Goal: Task Accomplishment & Management: Use online tool/utility

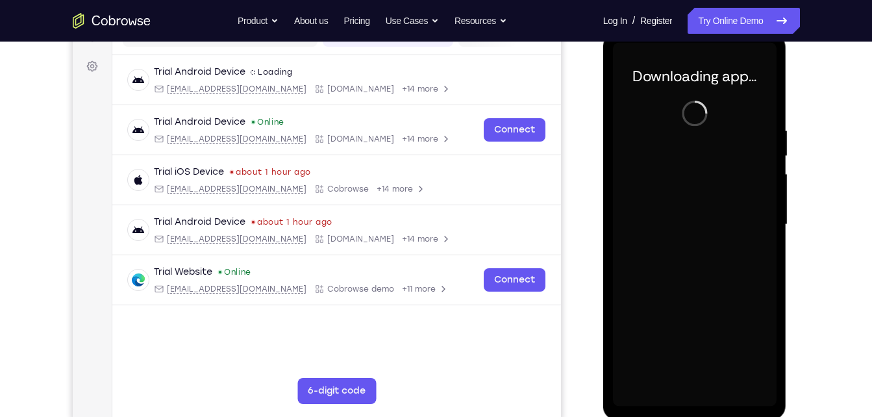
scroll to position [181, 0]
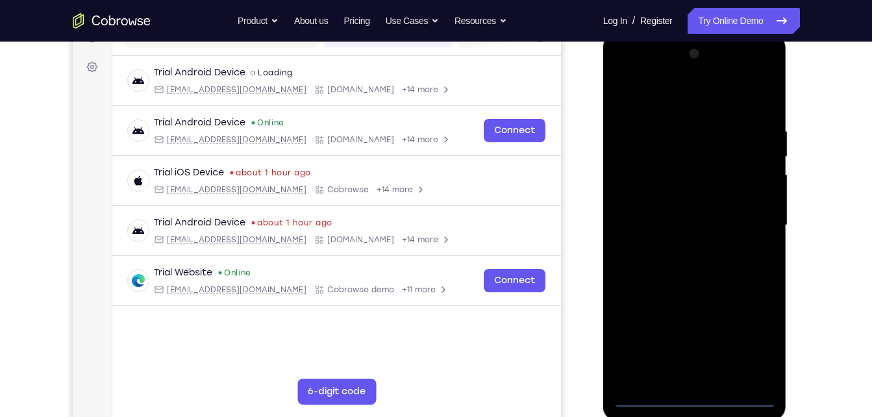
click at [687, 396] on div at bounding box center [695, 226] width 164 height 364
click at [755, 336] on div at bounding box center [695, 226] width 164 height 364
click at [759, 334] on div at bounding box center [695, 226] width 164 height 364
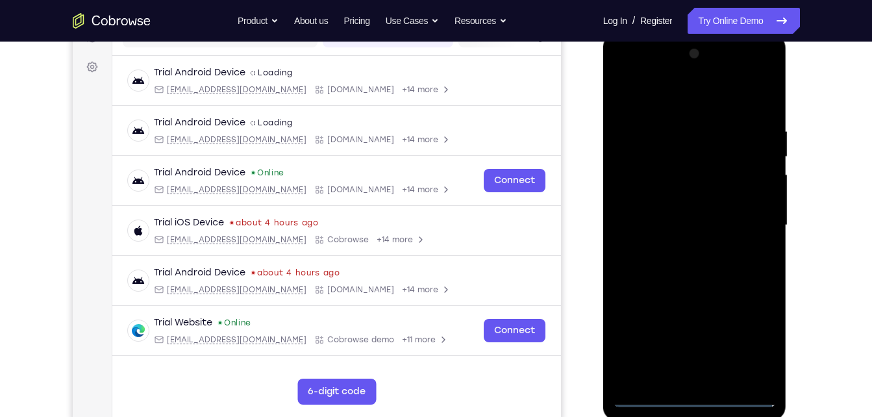
click at [629, 79] on div at bounding box center [695, 226] width 164 height 364
click at [642, 186] on div at bounding box center [695, 226] width 164 height 364
click at [662, 225] on div at bounding box center [695, 226] width 164 height 364
click at [696, 208] on div at bounding box center [695, 226] width 164 height 364
click at [726, 247] on div at bounding box center [695, 226] width 164 height 364
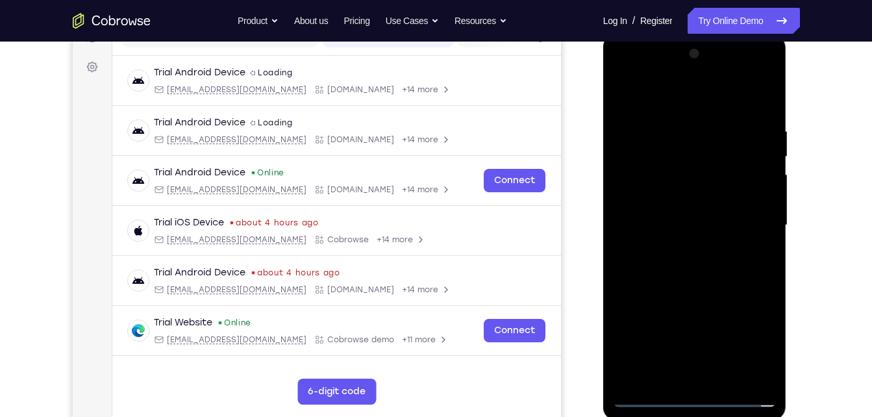
click at [731, 105] on div at bounding box center [695, 226] width 164 height 364
click at [687, 121] on div at bounding box center [695, 226] width 164 height 364
click at [649, 230] on div at bounding box center [695, 226] width 164 height 364
click at [648, 238] on div at bounding box center [695, 226] width 164 height 364
click at [764, 180] on div at bounding box center [695, 226] width 164 height 364
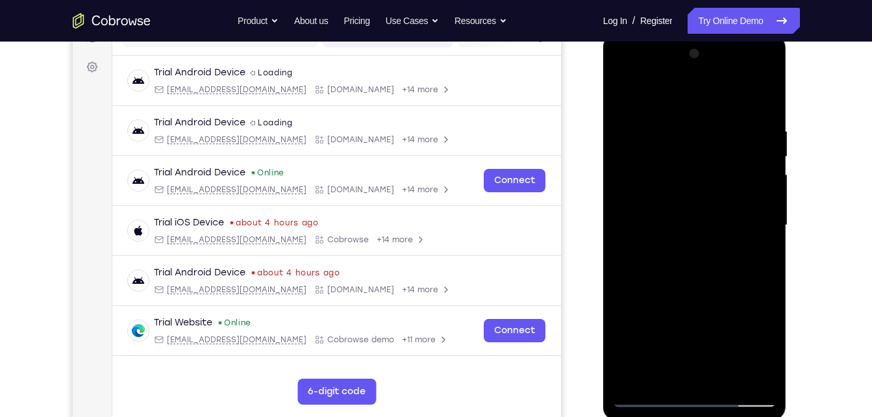
click at [694, 282] on div at bounding box center [695, 226] width 164 height 364
click at [656, 112] on div at bounding box center [695, 226] width 164 height 364
click at [681, 191] on div at bounding box center [695, 226] width 164 height 364
click at [642, 171] on div at bounding box center [695, 226] width 164 height 364
click at [649, 158] on div at bounding box center [695, 226] width 164 height 364
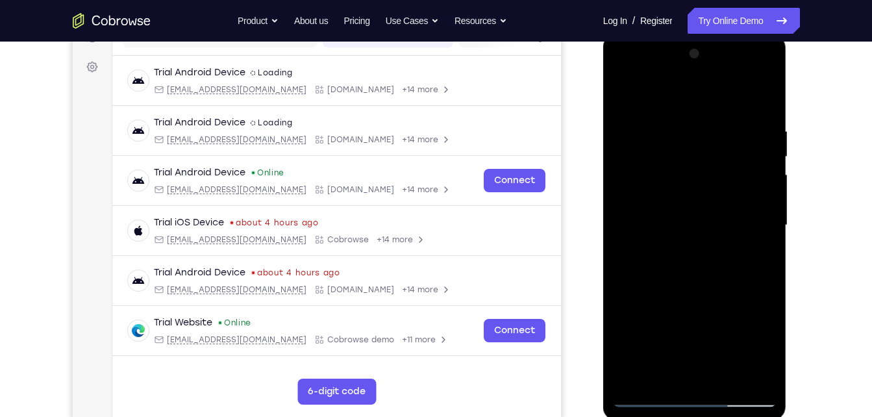
click at [623, 101] on div at bounding box center [695, 226] width 164 height 364
click at [740, 93] on div at bounding box center [695, 226] width 164 height 364
click at [670, 186] on div at bounding box center [695, 226] width 164 height 364
click at [623, 72] on div at bounding box center [695, 226] width 164 height 364
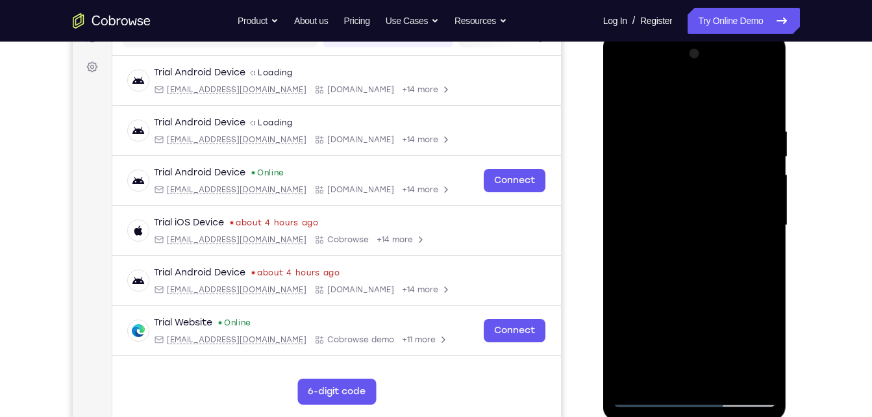
click at [758, 231] on div at bounding box center [695, 226] width 164 height 364
click at [686, 376] on div at bounding box center [695, 226] width 164 height 364
click at [688, 292] on div at bounding box center [695, 226] width 164 height 364
click at [690, 212] on div at bounding box center [695, 226] width 164 height 364
click at [695, 184] on div at bounding box center [695, 226] width 164 height 364
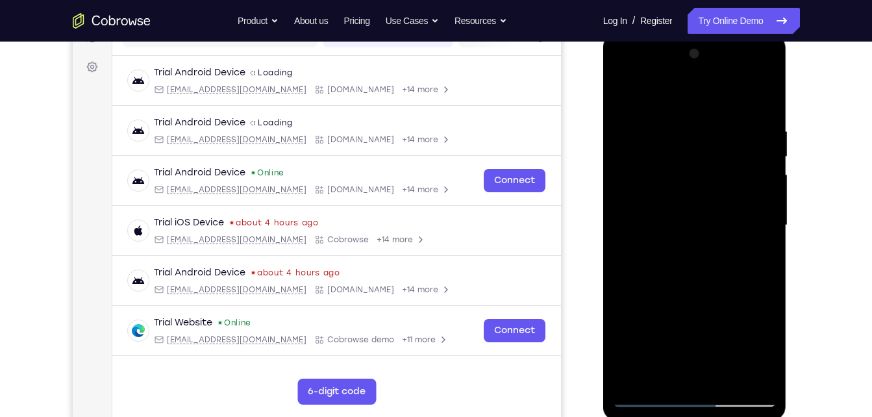
click at [660, 134] on div at bounding box center [695, 226] width 164 height 364
click at [707, 179] on div at bounding box center [695, 226] width 164 height 364
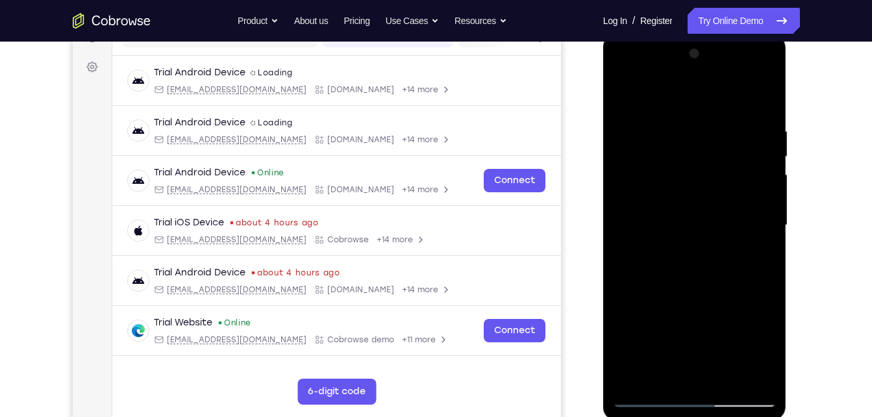
click at [707, 179] on div at bounding box center [695, 226] width 164 height 364
click at [687, 171] on div at bounding box center [695, 226] width 164 height 364
click at [620, 97] on div at bounding box center [695, 226] width 164 height 364
click at [733, 235] on div at bounding box center [695, 226] width 164 height 364
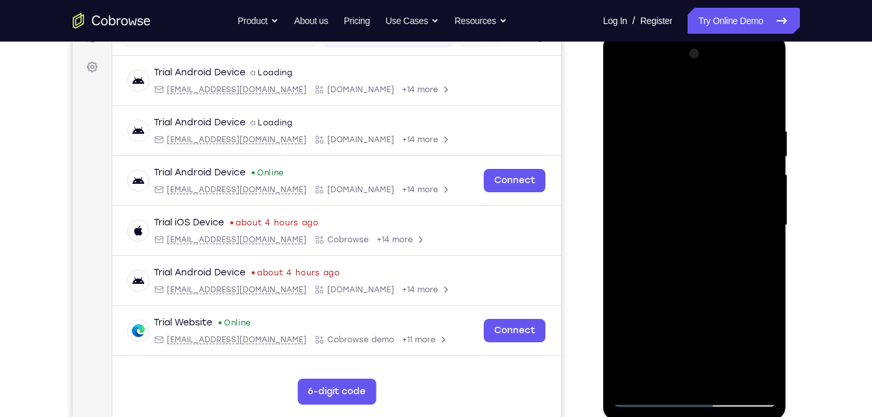
click at [733, 235] on div at bounding box center [695, 226] width 164 height 364
click at [727, 179] on div at bounding box center [695, 226] width 164 height 364
click at [668, 180] on div at bounding box center [695, 226] width 164 height 364
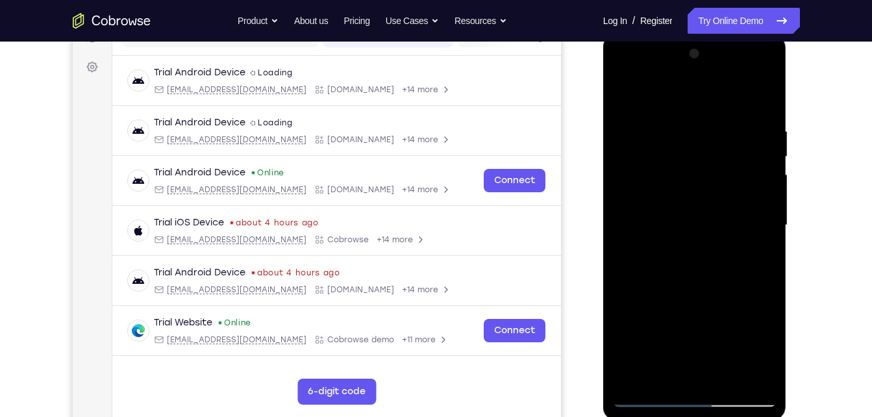
click at [667, 126] on div at bounding box center [695, 226] width 164 height 364
click at [705, 273] on div at bounding box center [695, 226] width 164 height 364
click at [625, 348] on div at bounding box center [695, 226] width 164 height 364
click at [766, 256] on div at bounding box center [695, 226] width 164 height 364
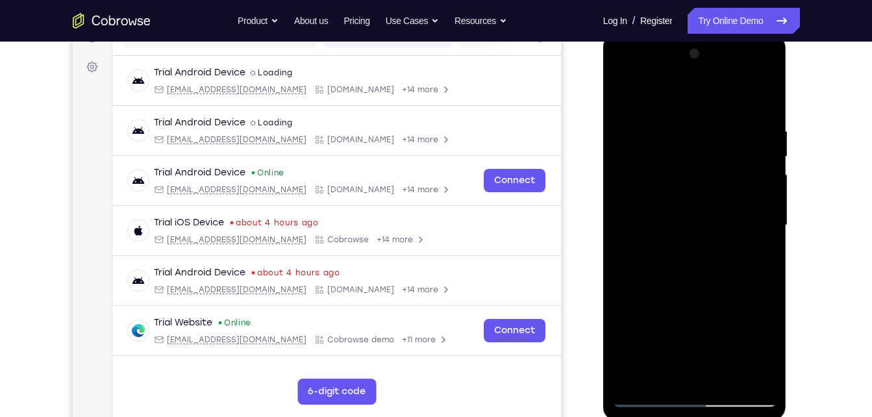
click at [766, 256] on div at bounding box center [695, 226] width 164 height 364
click at [678, 124] on div at bounding box center [695, 226] width 164 height 364
click at [745, 373] on div at bounding box center [695, 226] width 164 height 364
click at [762, 277] on div at bounding box center [695, 226] width 164 height 364
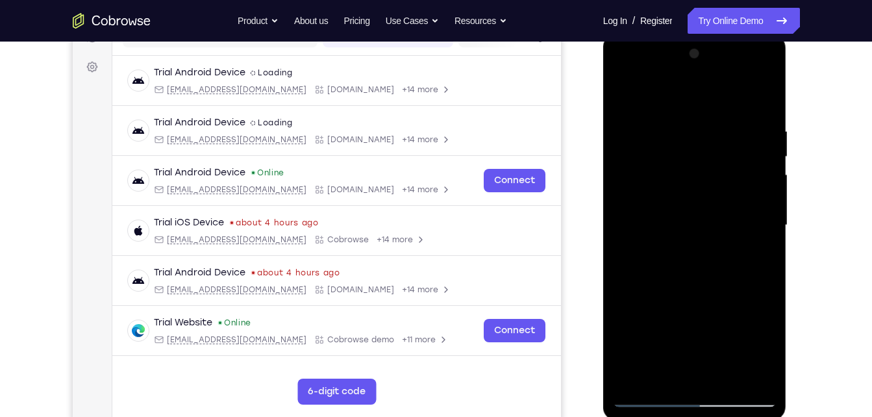
click at [762, 277] on div at bounding box center [695, 226] width 164 height 364
click at [763, 97] on div at bounding box center [695, 226] width 164 height 364
click at [725, 376] on div at bounding box center [695, 226] width 164 height 364
click at [699, 297] on div at bounding box center [695, 226] width 164 height 364
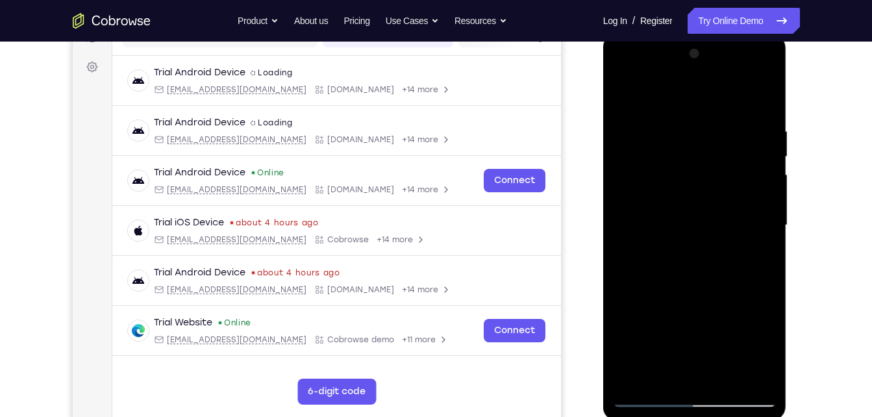
click at [625, 92] on div at bounding box center [695, 226] width 164 height 364
drag, startPoint x: 759, startPoint y: 129, endPoint x: 655, endPoint y: 135, distance: 104.1
click at [655, 135] on div at bounding box center [695, 226] width 164 height 364
drag, startPoint x: 754, startPoint y: 123, endPoint x: 647, endPoint y: 119, distance: 106.6
click at [647, 119] on div at bounding box center [695, 226] width 164 height 364
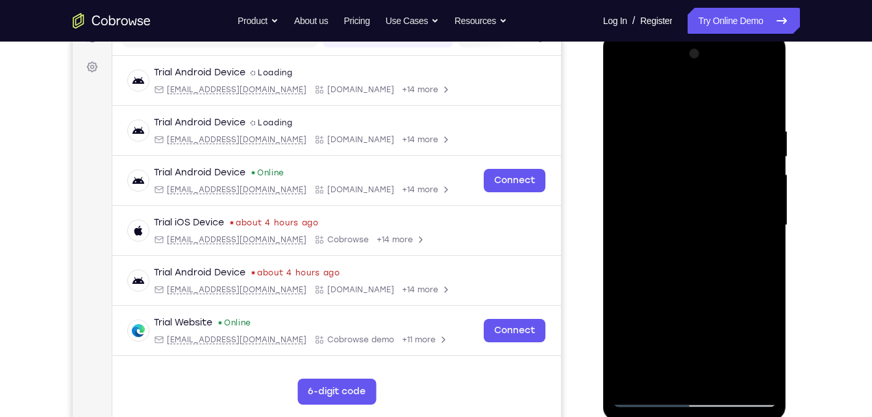
drag, startPoint x: 761, startPoint y: 126, endPoint x: 642, endPoint y: 131, distance: 119.6
click at [642, 131] on div at bounding box center [695, 226] width 164 height 364
drag, startPoint x: 762, startPoint y: 132, endPoint x: 649, endPoint y: 132, distance: 113.0
click at [649, 132] on div at bounding box center [695, 226] width 164 height 364
drag, startPoint x: 717, startPoint y: 344, endPoint x: 712, endPoint y: 96, distance: 248.1
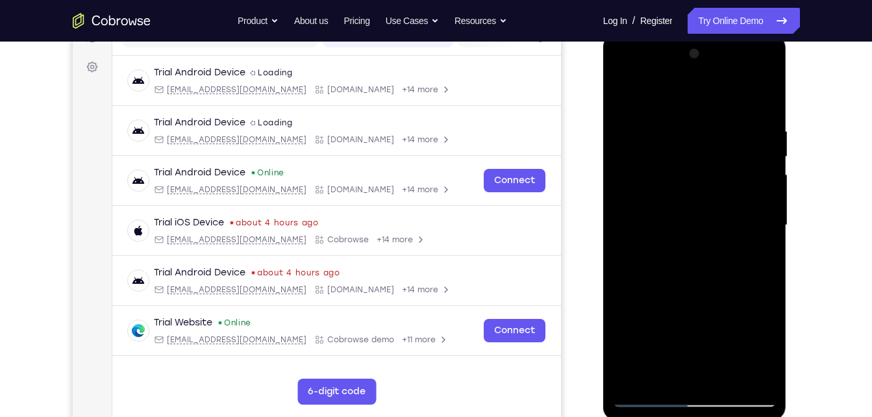
click at [712, 96] on div at bounding box center [695, 226] width 164 height 364
drag, startPoint x: 732, startPoint y: 337, endPoint x: 721, endPoint y: 133, distance: 204.2
click at [721, 133] on div at bounding box center [695, 226] width 164 height 364
drag, startPoint x: 721, startPoint y: 146, endPoint x: 723, endPoint y: 261, distance: 115.0
click at [723, 261] on div at bounding box center [695, 226] width 164 height 364
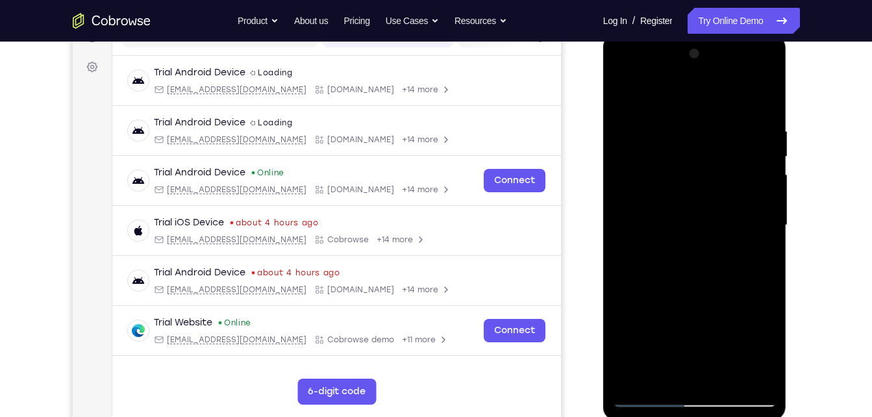
drag, startPoint x: 740, startPoint y: 311, endPoint x: 742, endPoint y: 199, distance: 112.4
click at [742, 199] on div at bounding box center [695, 226] width 164 height 364
drag, startPoint x: 736, startPoint y: 323, endPoint x: 726, endPoint y: 68, distance: 255.4
click at [726, 68] on div at bounding box center [695, 226] width 164 height 364
drag, startPoint x: 747, startPoint y: 331, endPoint x: 742, endPoint y: 161, distance: 169.6
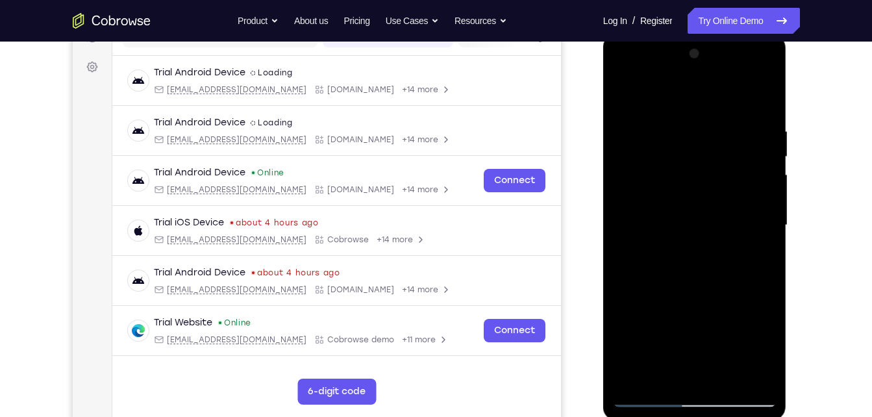
click at [742, 161] on div at bounding box center [695, 226] width 164 height 364
drag, startPoint x: 723, startPoint y: 337, endPoint x: 726, endPoint y: 240, distance: 97.5
click at [726, 240] on div at bounding box center [695, 226] width 164 height 364
drag, startPoint x: 721, startPoint y: 336, endPoint x: 718, endPoint y: 146, distance: 189.7
click at [718, 146] on div at bounding box center [695, 226] width 164 height 364
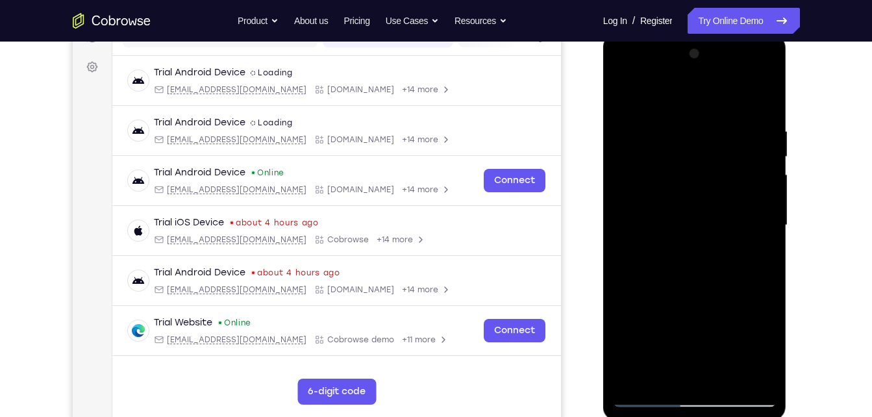
drag, startPoint x: 731, startPoint y: 331, endPoint x: 720, endPoint y: 142, distance: 189.3
click at [720, 142] on div at bounding box center [695, 226] width 164 height 364
drag, startPoint x: 725, startPoint y: 307, endPoint x: 709, endPoint y: 138, distance: 169.7
click at [709, 138] on div at bounding box center [695, 226] width 164 height 364
click at [620, 75] on div at bounding box center [695, 226] width 164 height 364
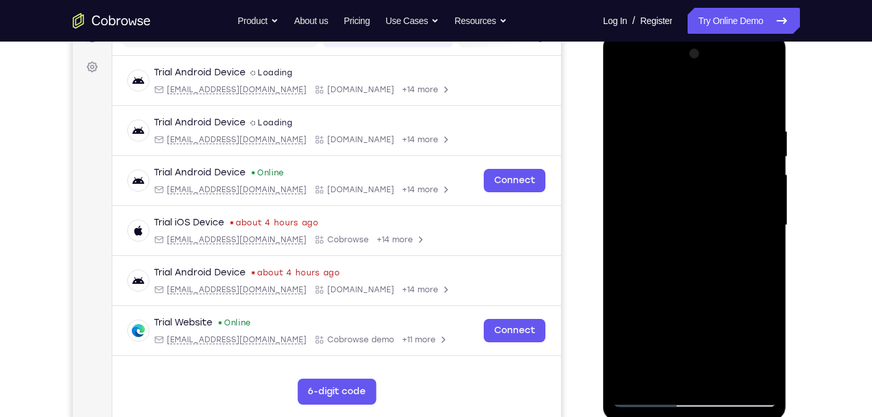
click at [640, 187] on div at bounding box center [695, 226] width 164 height 364
click at [683, 175] on div at bounding box center [695, 226] width 164 height 364
click at [764, 241] on div at bounding box center [695, 226] width 164 height 364
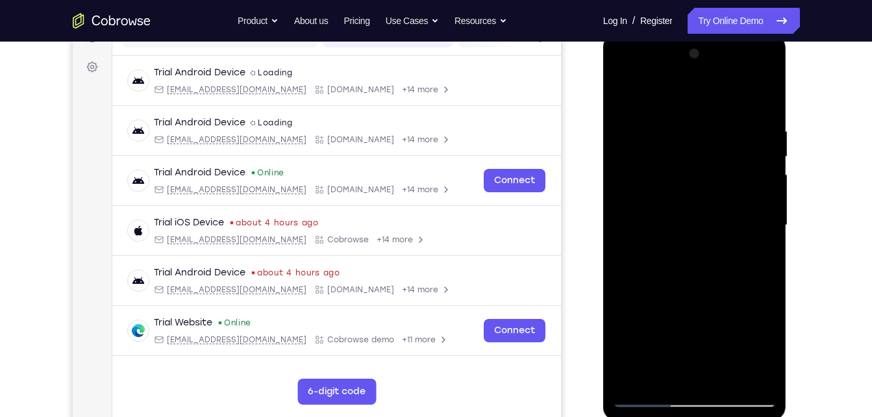
click at [764, 241] on div at bounding box center [695, 226] width 164 height 364
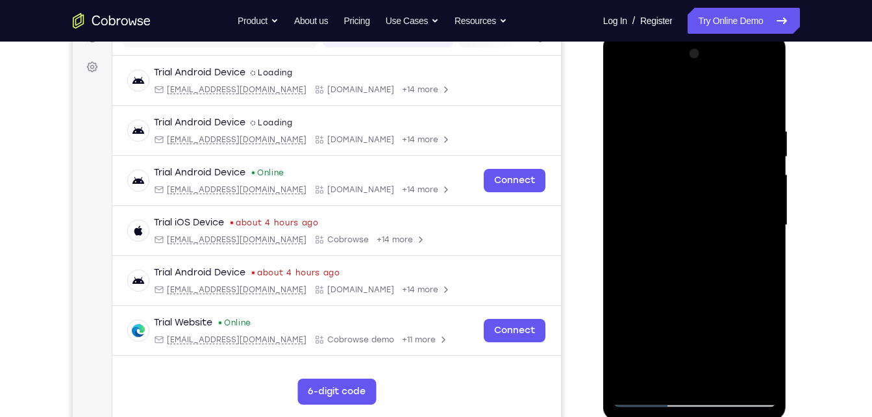
click at [628, 239] on div at bounding box center [695, 226] width 164 height 364
click at [767, 236] on div at bounding box center [695, 226] width 164 height 364
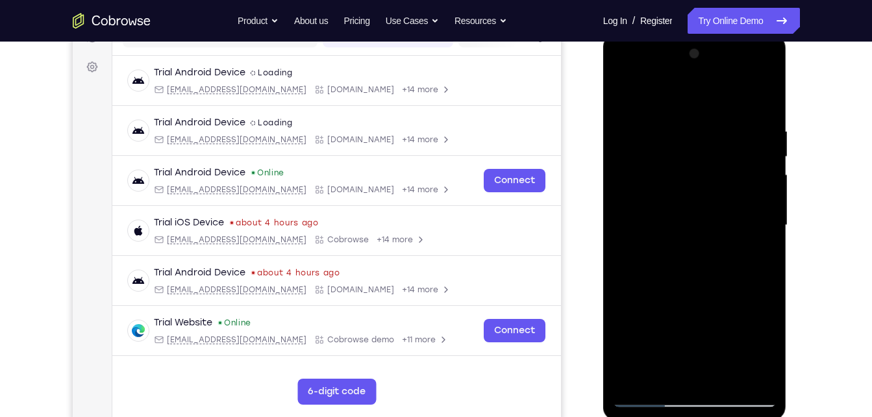
drag, startPoint x: 762, startPoint y: 181, endPoint x: 655, endPoint y: 191, distance: 107.0
click at [655, 191] on div at bounding box center [695, 226] width 164 height 364
drag, startPoint x: 762, startPoint y: 190, endPoint x: 654, endPoint y: 188, distance: 107.8
click at [654, 188] on div at bounding box center [695, 226] width 164 height 364
drag, startPoint x: 760, startPoint y: 195, endPoint x: 644, endPoint y: 200, distance: 115.7
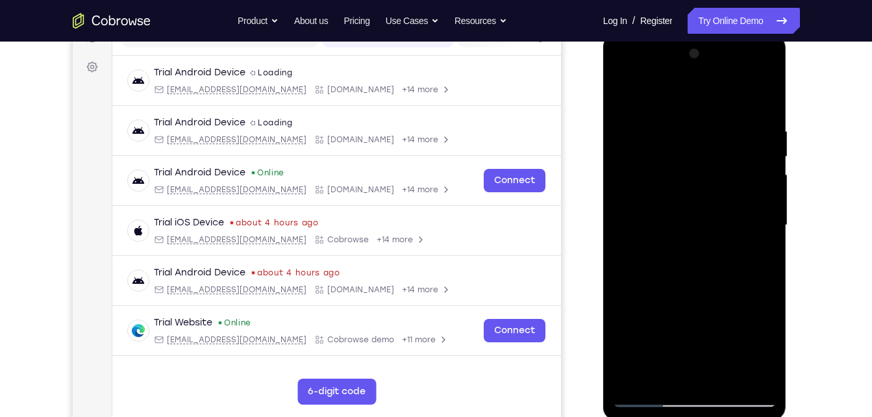
click at [644, 200] on div at bounding box center [695, 226] width 164 height 364
drag, startPoint x: 754, startPoint y: 180, endPoint x: 641, endPoint y: 185, distance: 113.1
click at [641, 185] on div at bounding box center [695, 226] width 164 height 364
drag, startPoint x: 747, startPoint y: 174, endPoint x: 646, endPoint y: 186, distance: 102.0
click at [646, 186] on div at bounding box center [695, 226] width 164 height 364
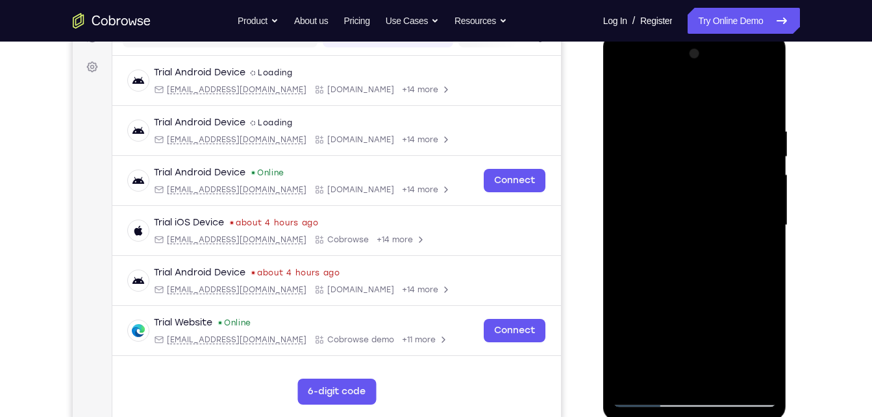
drag, startPoint x: 738, startPoint y: 186, endPoint x: 620, endPoint y: 186, distance: 117.5
click at [620, 186] on div at bounding box center [695, 226] width 164 height 364
drag, startPoint x: 740, startPoint y: 191, endPoint x: 647, endPoint y: 183, distance: 93.2
click at [647, 183] on div at bounding box center [695, 226] width 164 height 364
drag, startPoint x: 748, startPoint y: 187, endPoint x: 614, endPoint y: 180, distance: 134.0
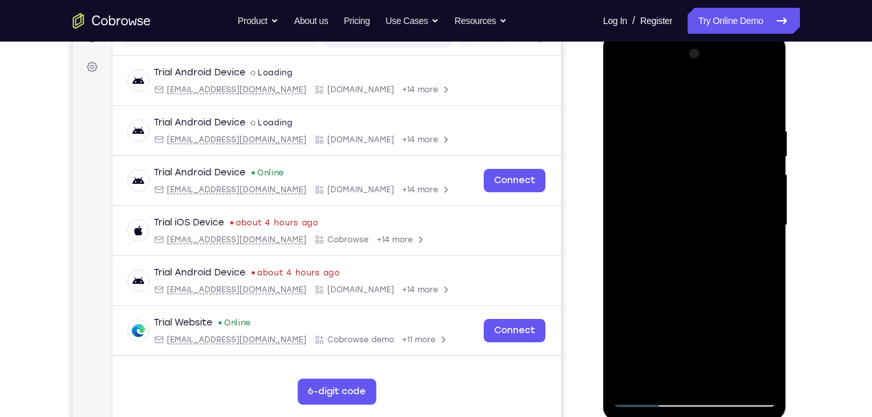
click at [614, 180] on div at bounding box center [695, 226] width 164 height 364
drag, startPoint x: 773, startPoint y: 199, endPoint x: 649, endPoint y: 199, distance: 124.7
click at [649, 199] on div at bounding box center [695, 226] width 164 height 364
drag, startPoint x: 736, startPoint y: 199, endPoint x: 612, endPoint y: 204, distance: 124.1
click at [612, 204] on div at bounding box center [695, 227] width 184 height 387
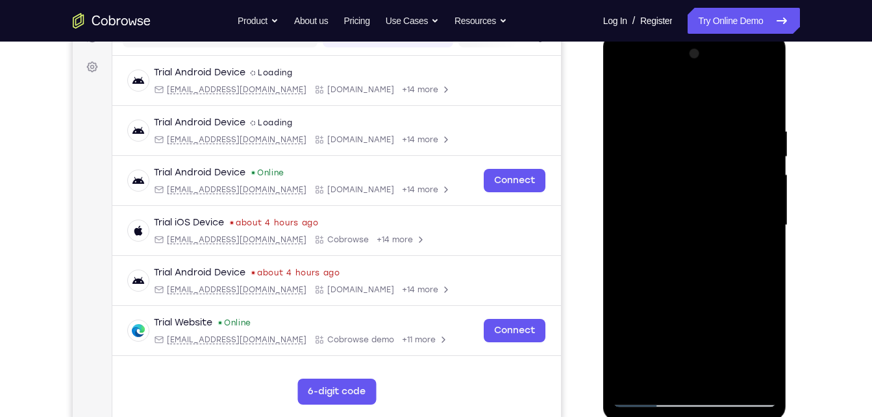
click at [766, 108] on div at bounding box center [695, 226] width 164 height 364
drag, startPoint x: 711, startPoint y: 322, endPoint x: 704, endPoint y: 104, distance: 218.3
click at [704, 104] on div at bounding box center [695, 226] width 164 height 364
drag, startPoint x: 719, startPoint y: 332, endPoint x: 704, endPoint y: 131, distance: 201.9
click at [704, 131] on div at bounding box center [695, 226] width 164 height 364
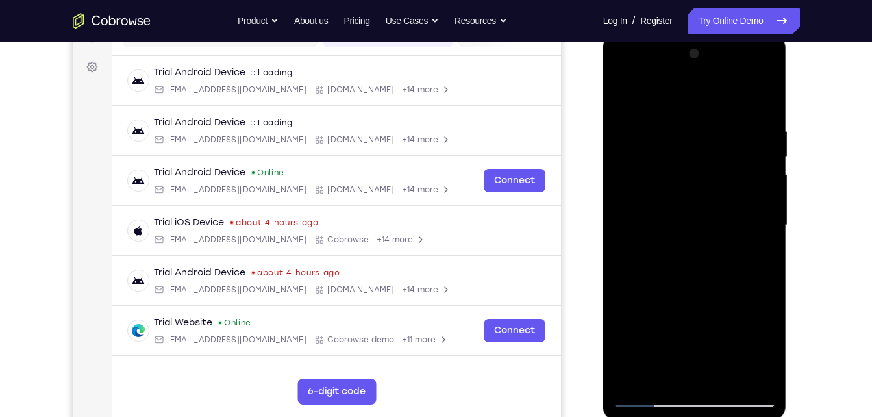
click at [679, 201] on div at bounding box center [695, 226] width 164 height 364
click at [618, 88] on div at bounding box center [695, 226] width 164 height 364
drag, startPoint x: 713, startPoint y: 323, endPoint x: 703, endPoint y: 157, distance: 166.6
click at [703, 157] on div at bounding box center [695, 226] width 164 height 364
drag, startPoint x: 714, startPoint y: 358, endPoint x: 694, endPoint y: 153, distance: 205.6
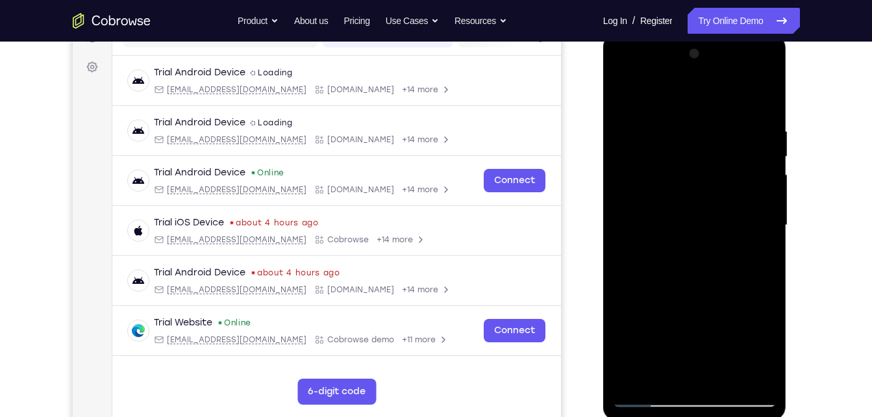
click at [694, 153] on div at bounding box center [695, 226] width 164 height 364
drag, startPoint x: 727, startPoint y: 320, endPoint x: 723, endPoint y: 168, distance: 152.0
click at [723, 168] on div at bounding box center [695, 226] width 164 height 364
drag, startPoint x: 715, startPoint y: 308, endPoint x: 715, endPoint y: 134, distance: 174.0
click at [715, 134] on div at bounding box center [695, 226] width 164 height 364
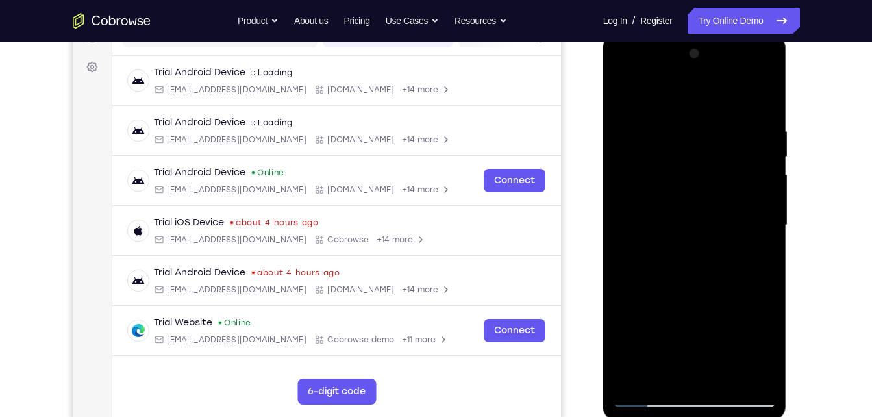
drag, startPoint x: 721, startPoint y: 296, endPoint x: 718, endPoint y: 143, distance: 153.3
click at [718, 143] on div at bounding box center [695, 226] width 164 height 364
drag, startPoint x: 716, startPoint y: 321, endPoint x: 701, endPoint y: 123, distance: 197.9
click at [701, 123] on div at bounding box center [695, 226] width 164 height 364
drag, startPoint x: 708, startPoint y: 314, endPoint x: 692, endPoint y: 122, distance: 192.3
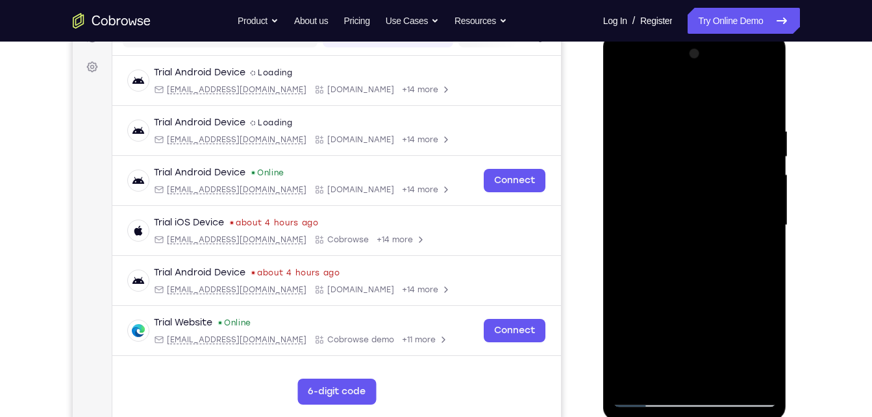
click at [692, 122] on div at bounding box center [695, 226] width 164 height 364
drag, startPoint x: 707, startPoint y: 328, endPoint x: 698, endPoint y: 140, distance: 188.5
click at [698, 140] on div at bounding box center [695, 226] width 164 height 364
drag, startPoint x: 697, startPoint y: 357, endPoint x: 694, endPoint y: 173, distance: 183.2
click at [694, 173] on div at bounding box center [695, 226] width 164 height 364
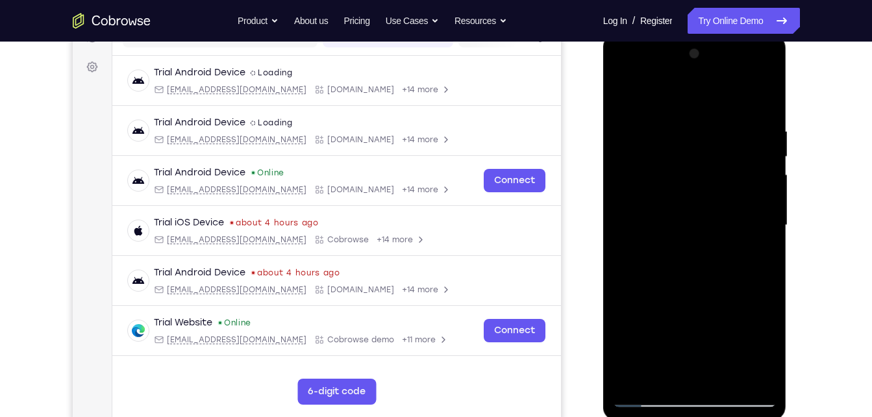
drag, startPoint x: 696, startPoint y: 353, endPoint x: 702, endPoint y: 284, distance: 68.5
click at [702, 284] on div at bounding box center [695, 226] width 164 height 364
drag, startPoint x: 701, startPoint y: 329, endPoint x: 699, endPoint y: 132, distance: 197.4
click at [699, 132] on div at bounding box center [695, 226] width 164 height 364
drag, startPoint x: 710, startPoint y: 329, endPoint x: 704, endPoint y: 146, distance: 182.6
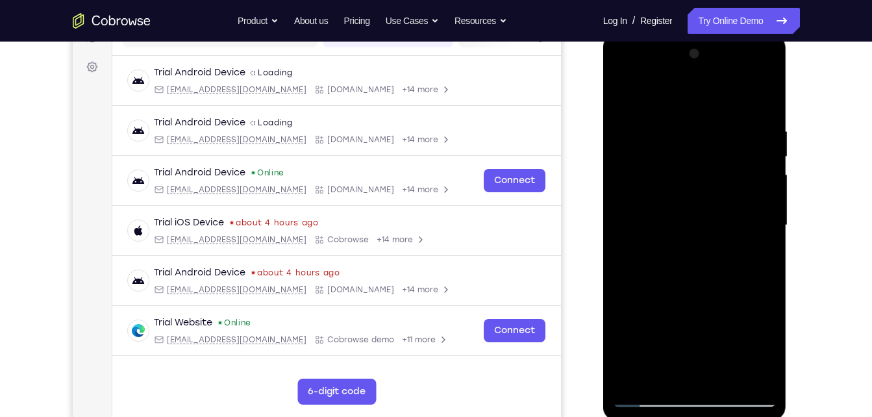
click at [704, 146] on div at bounding box center [695, 226] width 164 height 364
drag, startPoint x: 708, startPoint y: 313, endPoint x: 714, endPoint y: 108, distance: 204.6
click at [714, 108] on div at bounding box center [695, 226] width 164 height 364
drag, startPoint x: 712, startPoint y: 312, endPoint x: 707, endPoint y: 103, distance: 209.2
click at [707, 103] on div at bounding box center [695, 226] width 164 height 364
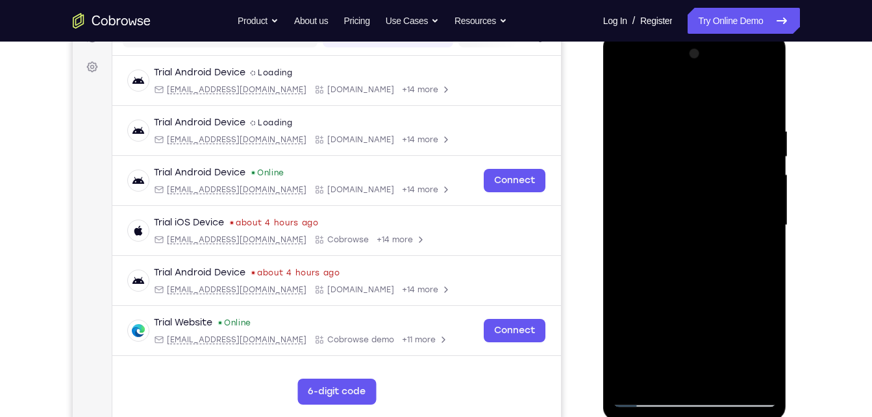
drag, startPoint x: 707, startPoint y: 331, endPoint x: 699, endPoint y: 125, distance: 205.4
click at [699, 125] on div at bounding box center [695, 226] width 164 height 364
drag, startPoint x: 718, startPoint y: 339, endPoint x: 703, endPoint y: 103, distance: 236.9
click at [703, 103] on div at bounding box center [695, 226] width 164 height 364
drag, startPoint x: 703, startPoint y: 319, endPoint x: 701, endPoint y: 127, distance: 192.2
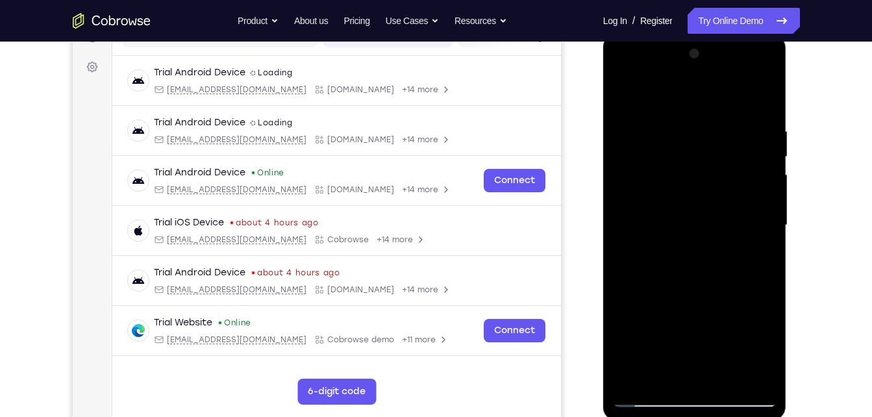
click at [701, 127] on div at bounding box center [695, 226] width 164 height 364
drag, startPoint x: 704, startPoint y: 326, endPoint x: 692, endPoint y: 109, distance: 217.3
click at [692, 109] on div at bounding box center [695, 226] width 164 height 364
drag
click at [675, 95] on div at bounding box center [695, 226] width 164 height 364
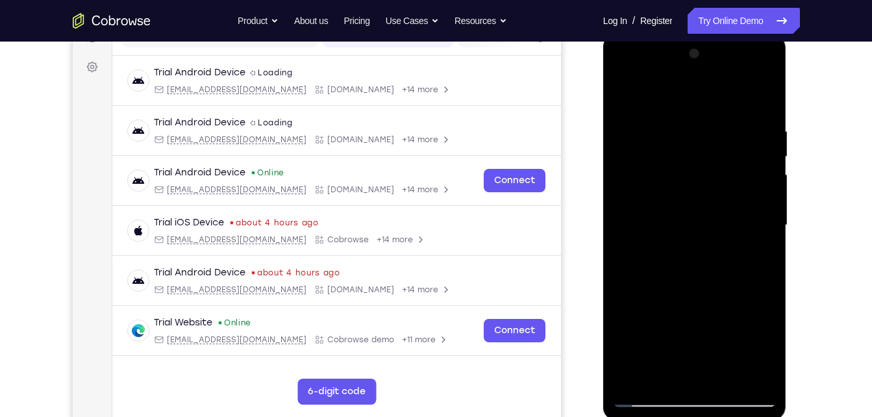
click at [692, 121] on div at bounding box center [695, 226] width 164 height 364
click at [703, 213] on div at bounding box center [695, 226] width 164 height 364
click at [685, 109] on div at bounding box center [695, 226] width 164 height 364
click at [707, 112] on div at bounding box center [695, 226] width 164 height 364
drag, startPoint x: 699, startPoint y: 314, endPoint x: 690, endPoint y: 105, distance: 209.3
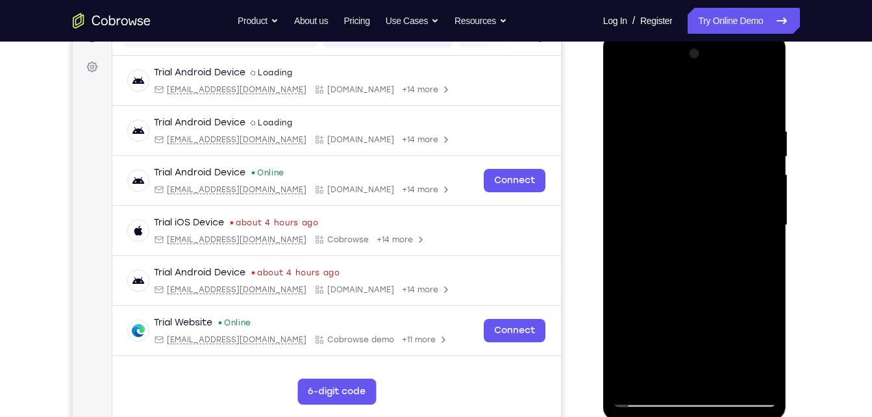
click at [690, 105] on div at bounding box center [695, 226] width 164 height 364
drag, startPoint x: 695, startPoint y: 289, endPoint x: 682, endPoint y: 90, distance: 199.1
click at [682, 90] on div at bounding box center [695, 226] width 164 height 364
drag, startPoint x: 684, startPoint y: 330, endPoint x: 681, endPoint y: 99, distance: 231.2
click at [681, 99] on div at bounding box center [695, 226] width 164 height 364
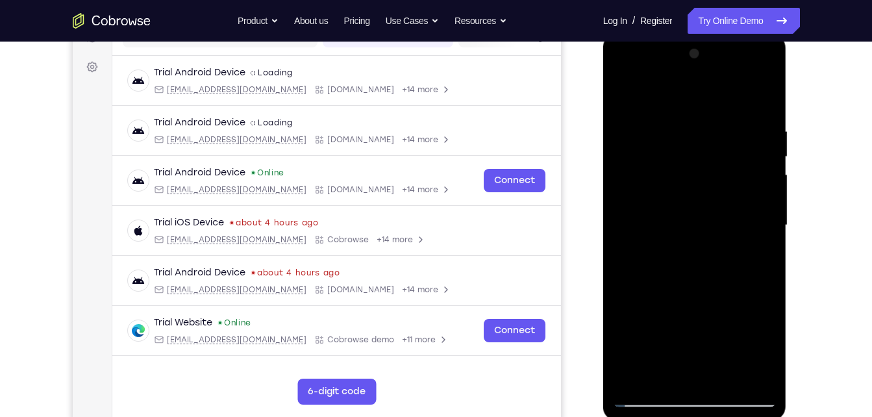
drag, startPoint x: 683, startPoint y: 332, endPoint x: 684, endPoint y: 132, distance: 199.4
click at [684, 132] on div at bounding box center [695, 226] width 164 height 364
drag, startPoint x: 702, startPoint y: 310, endPoint x: 698, endPoint y: 75, distance: 235.1
click at [698, 75] on div at bounding box center [695, 226] width 164 height 364
drag, startPoint x: 723, startPoint y: 324, endPoint x: 722, endPoint y: 127, distance: 197.4
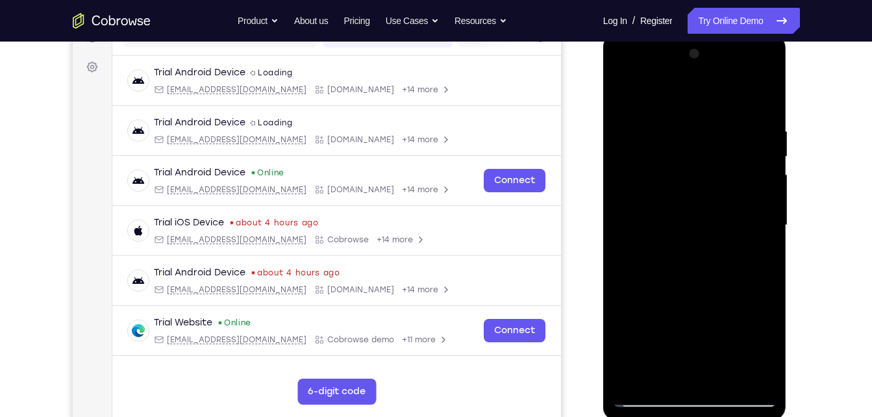
click at [722, 127] on div at bounding box center [695, 226] width 164 height 364
drag, startPoint x: 720, startPoint y: 330, endPoint x: 720, endPoint y: 173, distance: 156.5
click at [720, 173] on div at bounding box center [695, 226] width 164 height 364
click at [699, 114] on div at bounding box center [695, 226] width 164 height 364
click at [692, 152] on div at bounding box center [695, 226] width 164 height 364
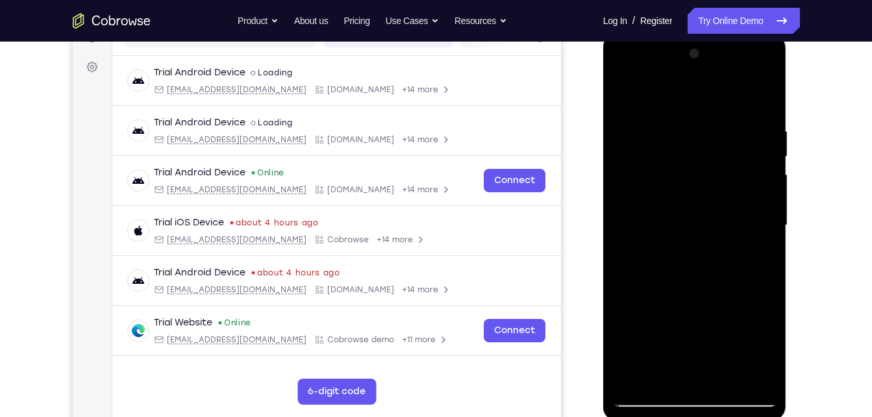
click at [698, 142] on div at bounding box center [695, 226] width 164 height 364
click at [698, 177] on div at bounding box center [695, 226] width 164 height 364
click at [681, 144] on div at bounding box center [695, 226] width 164 height 364
click at [724, 20] on link "Try Online Demo" at bounding box center [744, 21] width 112 height 26
